Goal: Task Accomplishment & Management: Complete application form

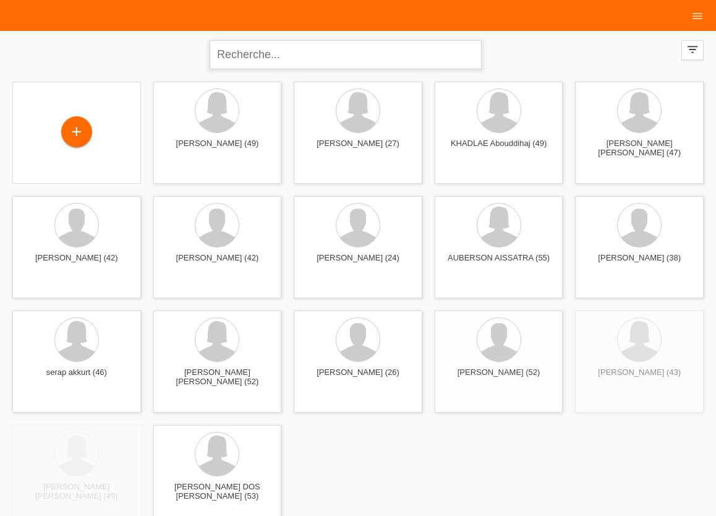
click at [273, 62] on input "text" at bounding box center [346, 54] width 272 height 29
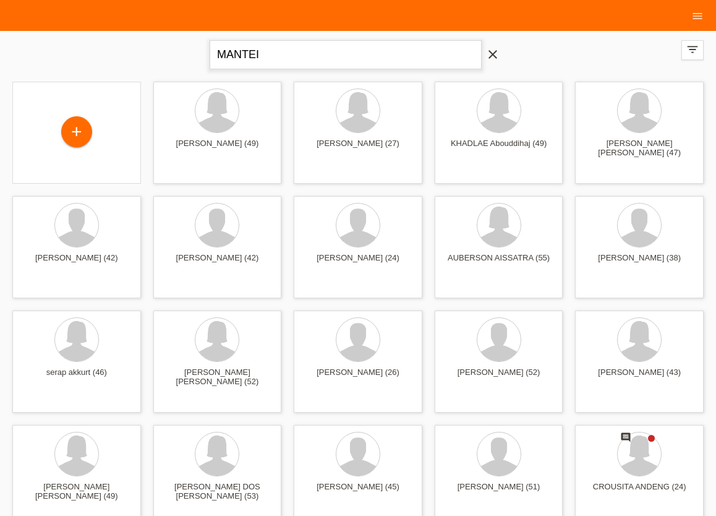
type input "MANTEI"
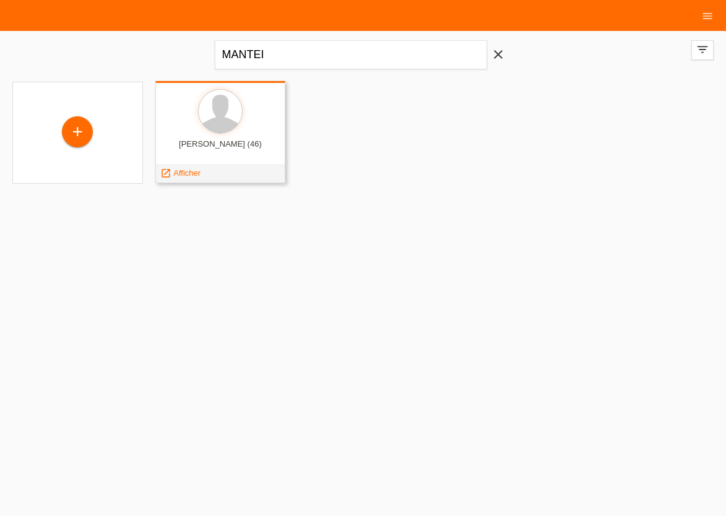
click at [210, 137] on div "JUAN MANTEIGA (46) launch Afficher" at bounding box center [220, 132] width 131 height 102
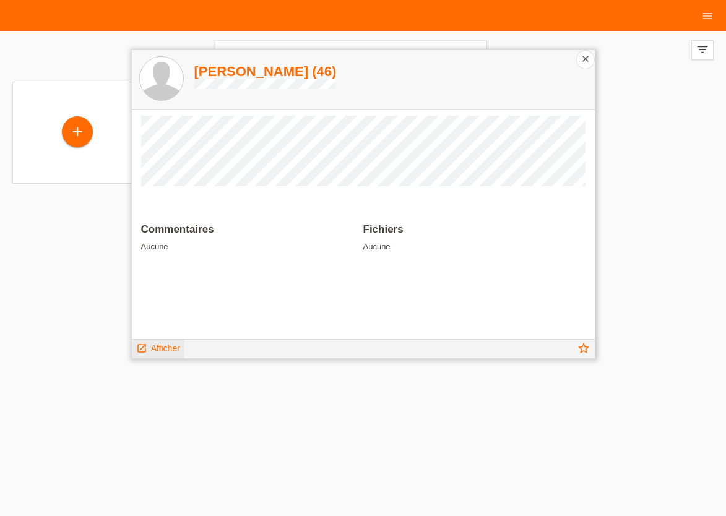
click at [160, 349] on span "Afficher" at bounding box center [165, 348] width 29 height 10
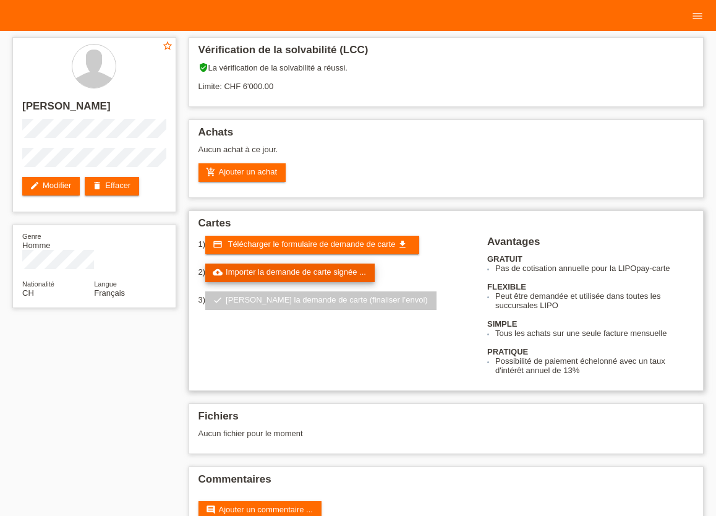
click at [255, 275] on link "cloud_upload Importer la demande de carte signée ..." at bounding box center [289, 273] width 169 height 19
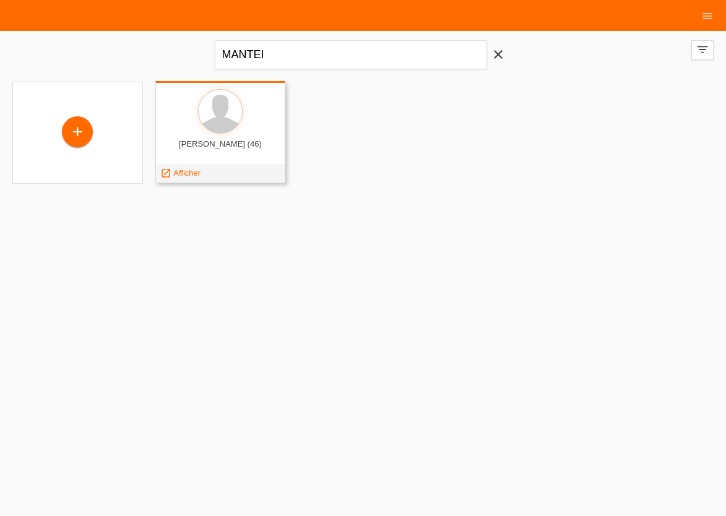
click at [192, 121] on div at bounding box center [220, 112] width 111 height 46
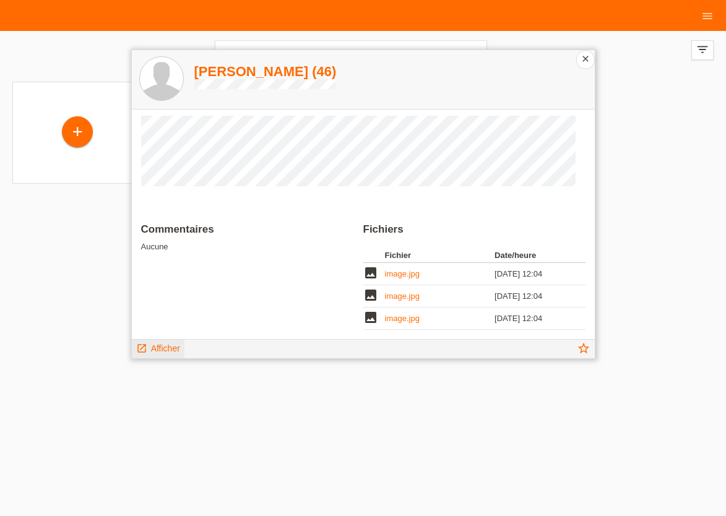
click at [167, 348] on span "Afficher" at bounding box center [165, 348] width 29 height 10
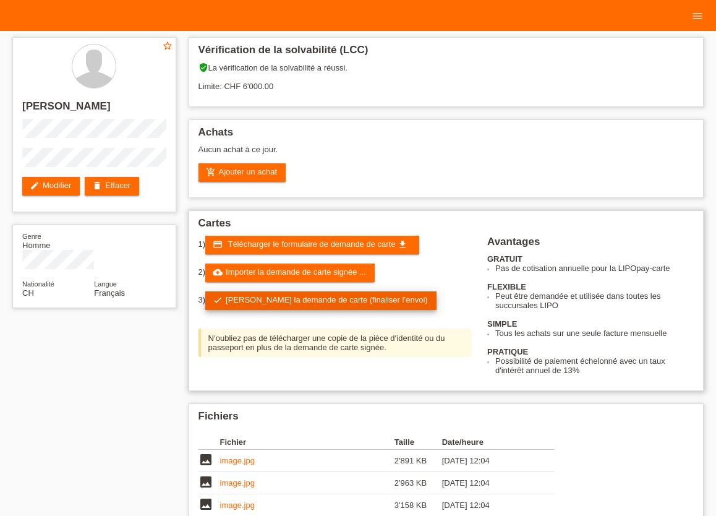
click at [270, 305] on link "check Soumettre la demande de carte (finaliser l’envoi)" at bounding box center [320, 300] width 231 height 19
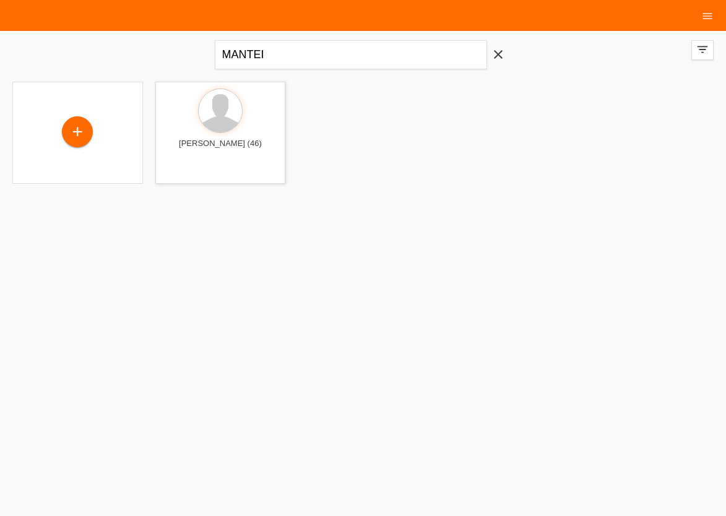
click at [500, 54] on icon "close" at bounding box center [498, 54] width 15 height 15
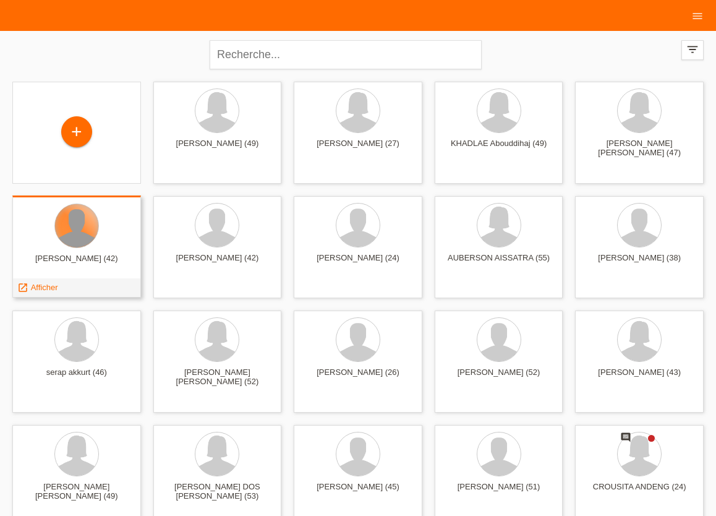
click at [90, 219] on div at bounding box center [76, 225] width 43 height 43
